Goal: Book appointment/travel/reservation

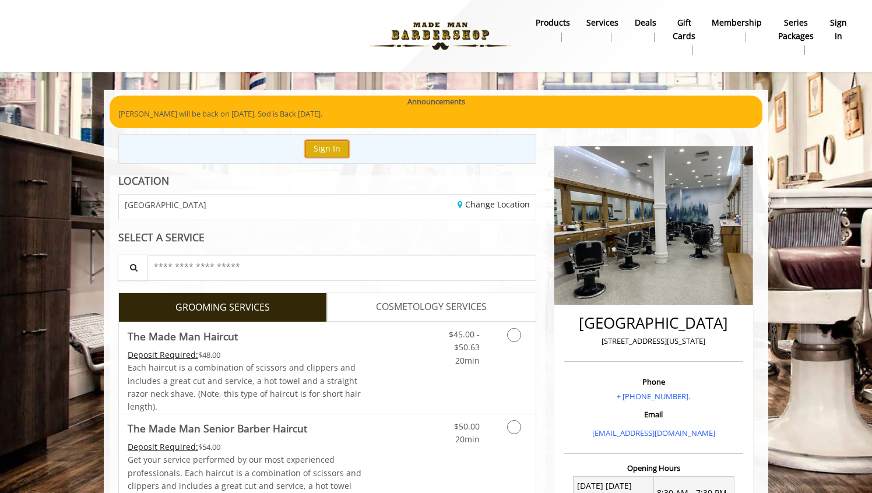
click at [333, 149] on button "Sign In" at bounding box center [327, 148] width 44 height 17
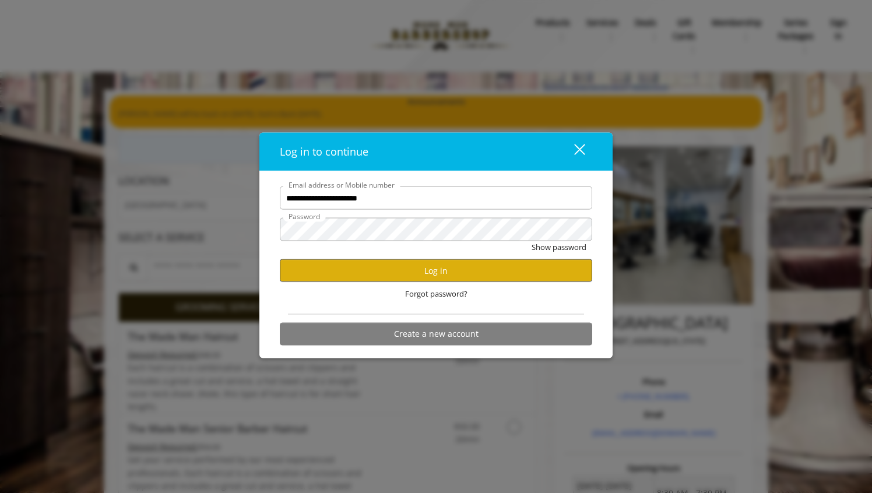
type input "**********"
click at [464, 272] on button "Log in" at bounding box center [436, 270] width 312 height 23
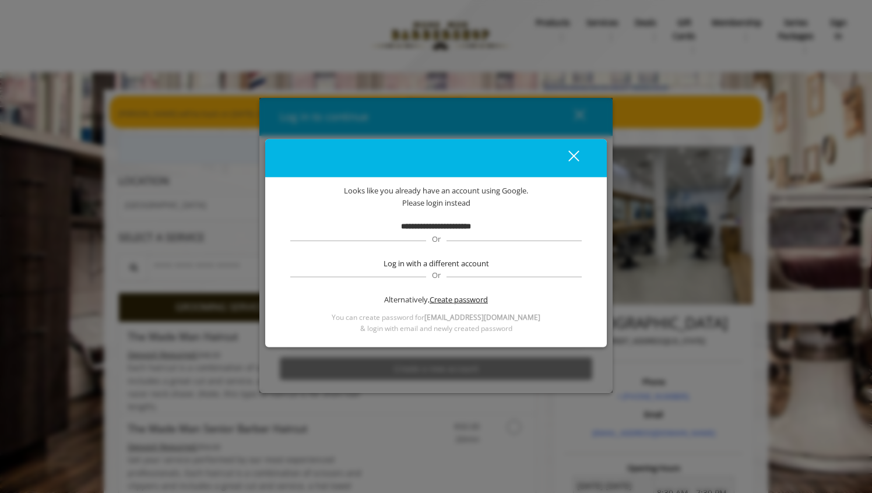
click at [469, 300] on span "Create password" at bounding box center [459, 300] width 58 height 12
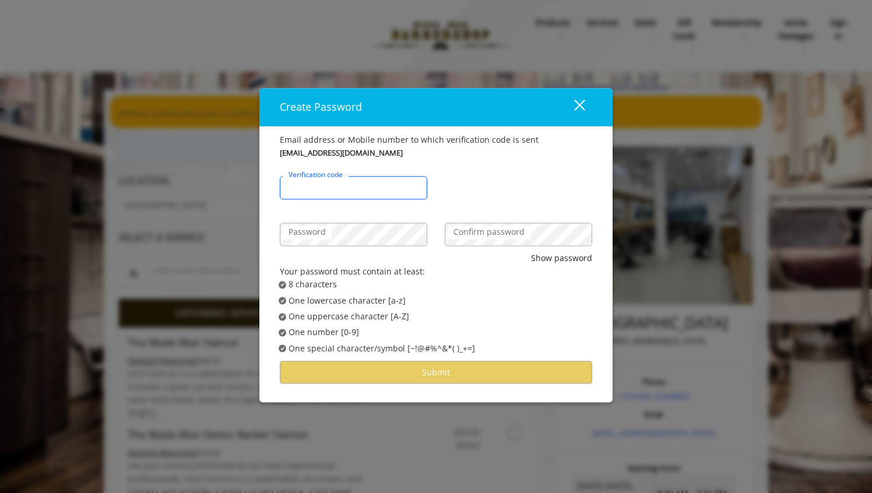
click at [390, 194] on input "Verification code" at bounding box center [353, 188] width 147 height 23
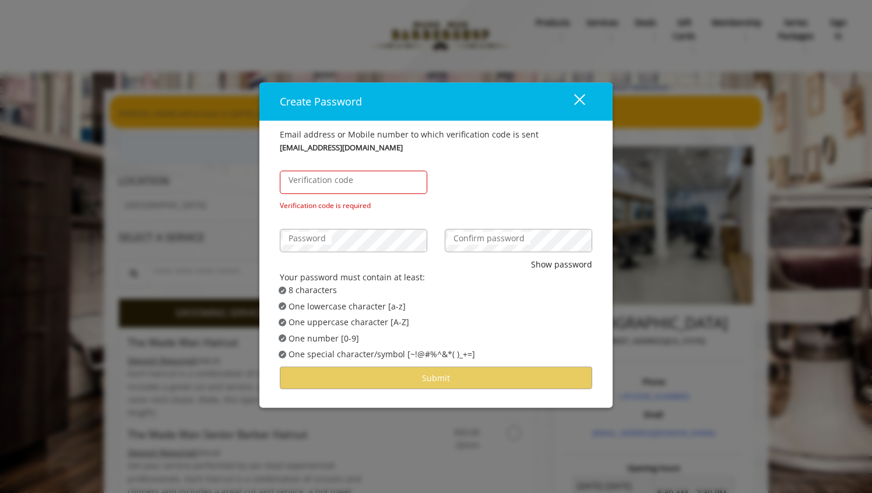
click at [342, 174] on label "Verification code" at bounding box center [321, 180] width 76 height 13
click at [342, 174] on input "Verification code" at bounding box center [353, 182] width 147 height 23
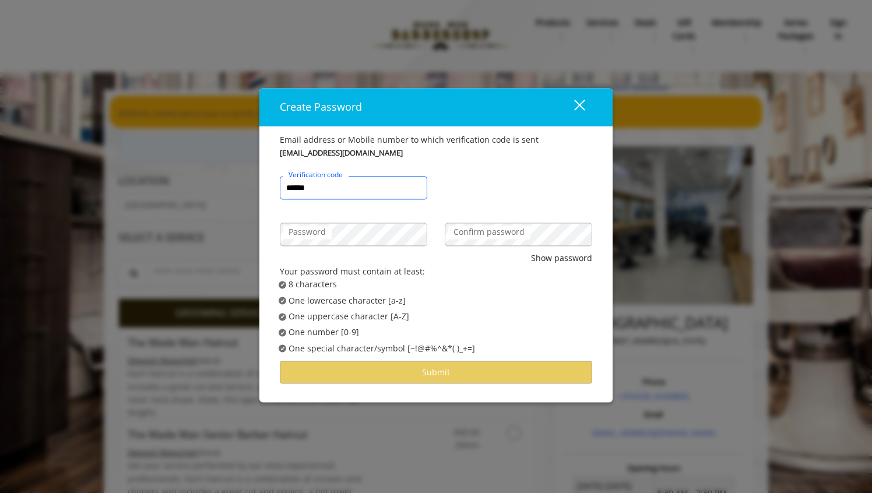
type input "******"
click at [485, 231] on label "Confirm password" at bounding box center [489, 232] width 83 height 13
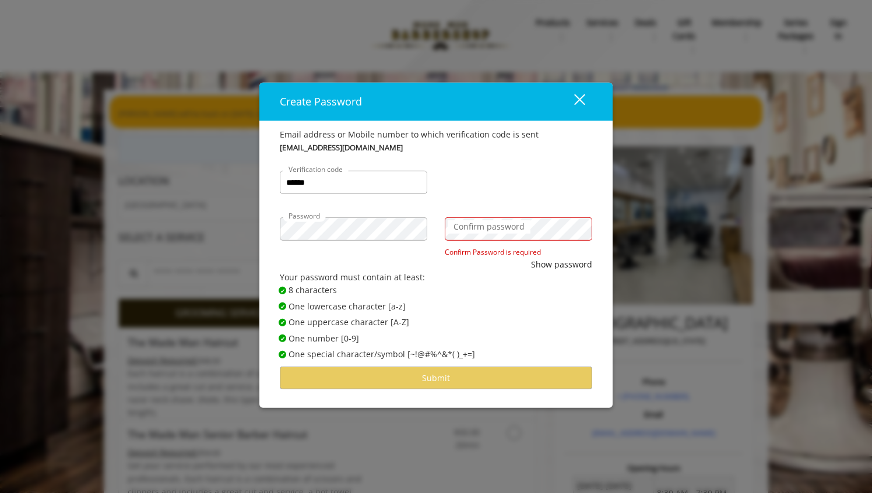
click at [455, 231] on label "Confirm password" at bounding box center [489, 226] width 83 height 13
click at [565, 259] on button "Show password" at bounding box center [561, 264] width 61 height 13
click at [478, 228] on label "Confirm password" at bounding box center [489, 226] width 83 height 13
click at [483, 225] on label "Confirm password" at bounding box center [489, 226] width 83 height 13
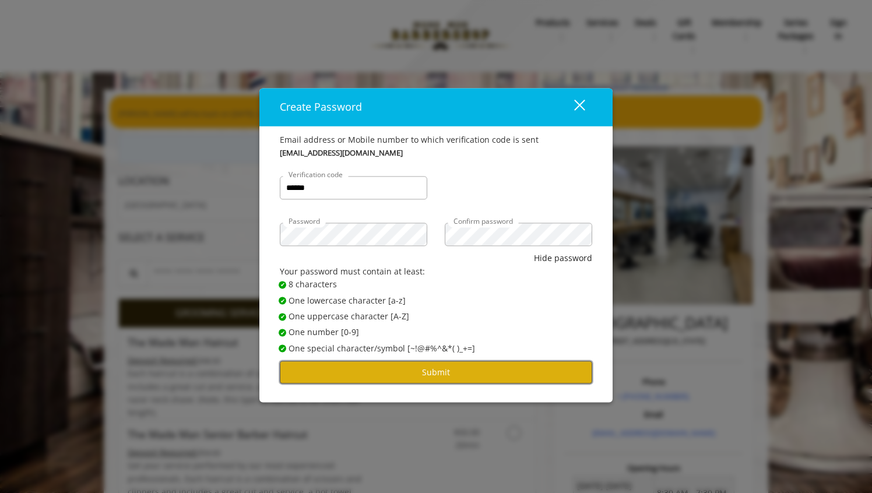
click at [479, 376] on button "Submit" at bounding box center [436, 372] width 312 height 23
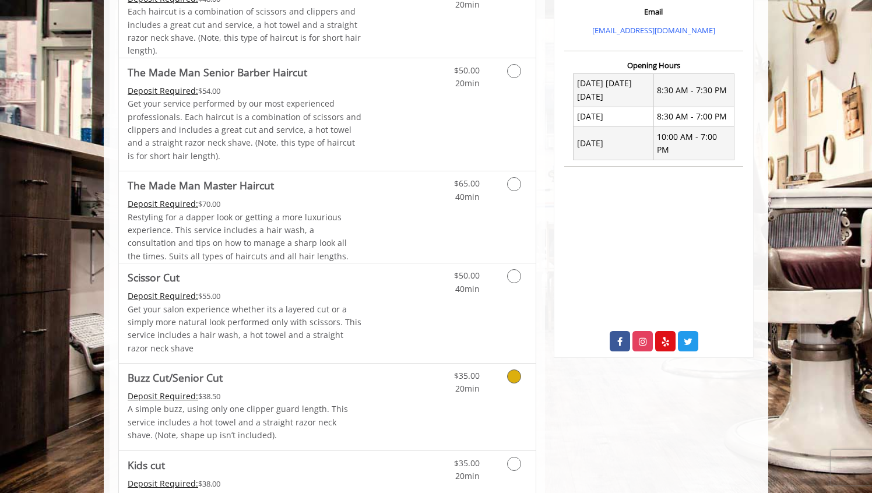
scroll to position [397, 0]
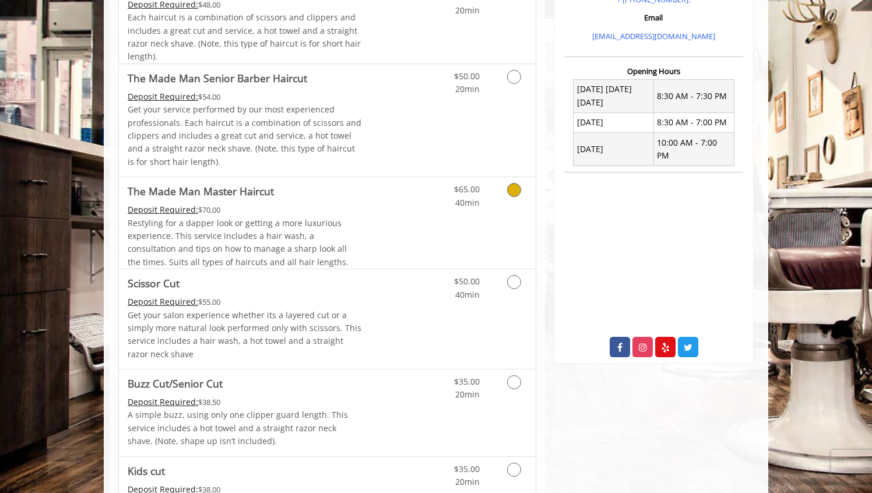
click at [457, 242] on div "$65.00 40min" at bounding box center [483, 222] width 104 height 91
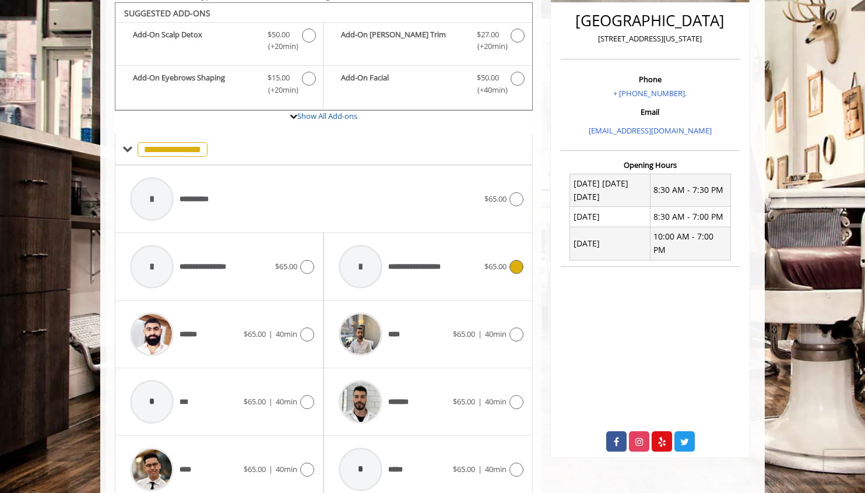
scroll to position [305, 0]
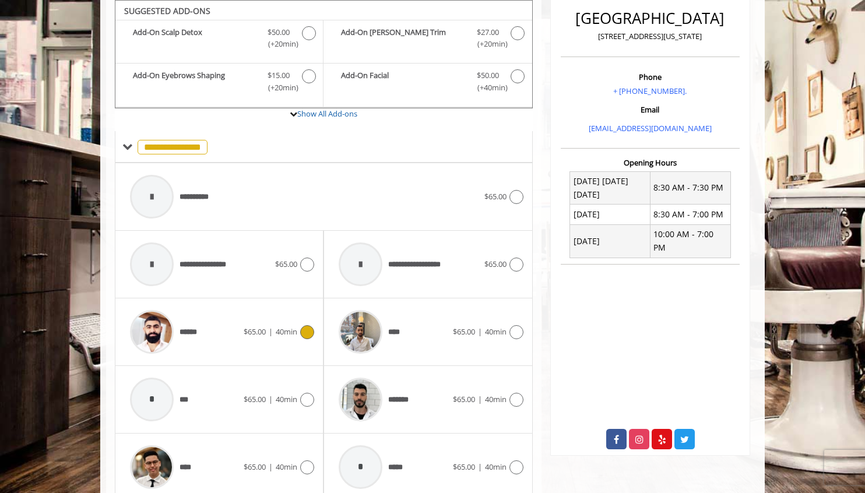
click at [266, 323] on div "****** $65.00 | 40min" at bounding box center [219, 331] width 190 height 55
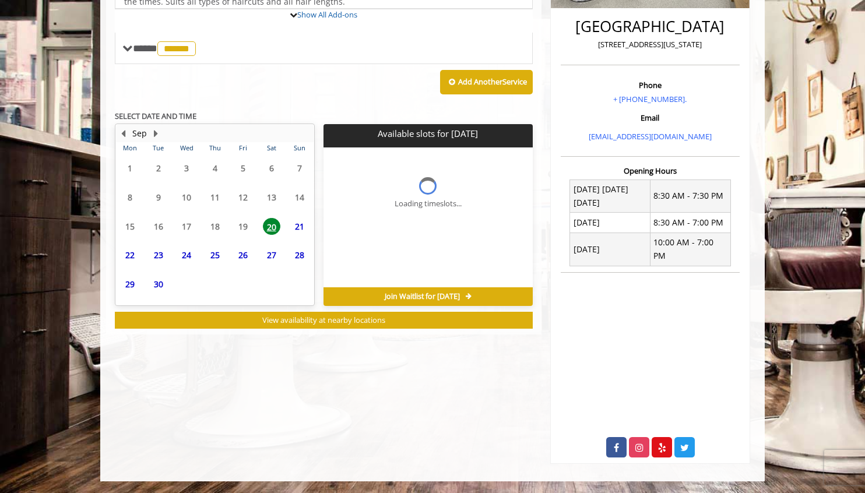
scroll to position [283, 0]
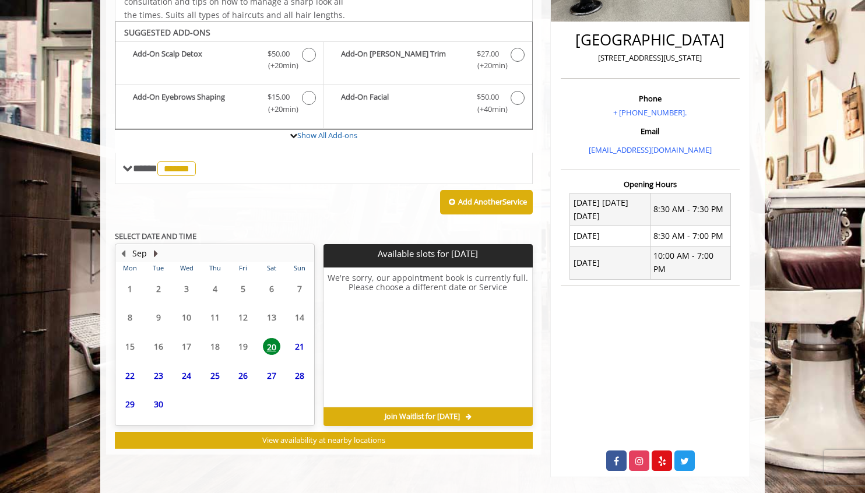
click at [156, 253] on button "Next Month" at bounding box center [155, 253] width 9 height 13
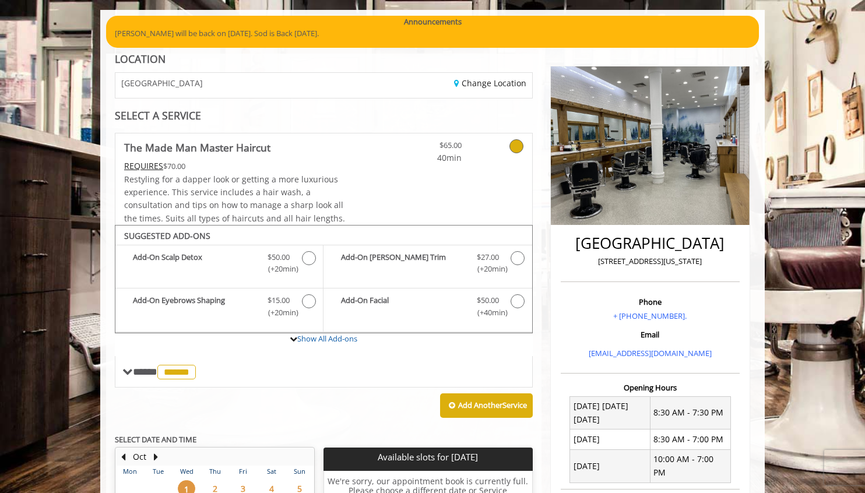
scroll to position [0, 0]
